Goal: Register for event/course

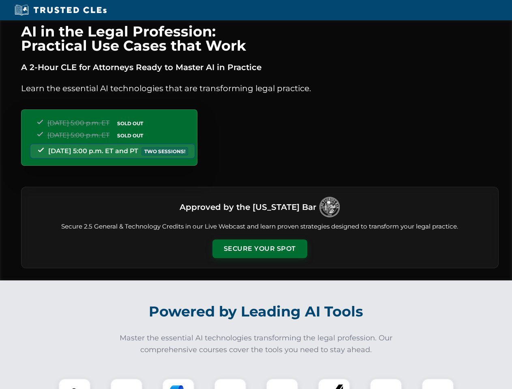
click at [260, 249] on button "Secure Your Spot" at bounding box center [260, 249] width 95 height 19
click at [75, 384] on img at bounding box center [75, 395] width 24 height 24
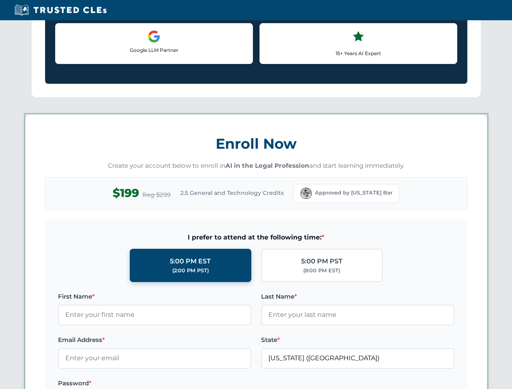
click at [179, 384] on label "Password *" at bounding box center [155, 384] width 194 height 10
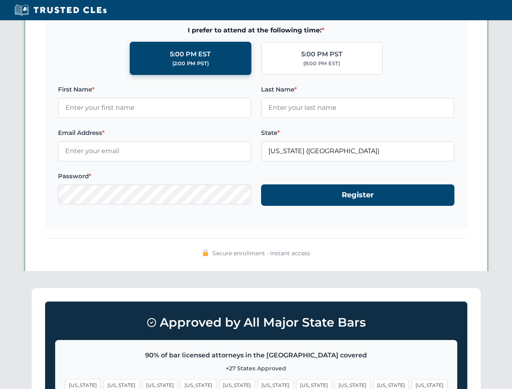
click at [374, 384] on span "[US_STATE]" at bounding box center [391, 386] width 35 height 12
